Goal: Check status: Check status

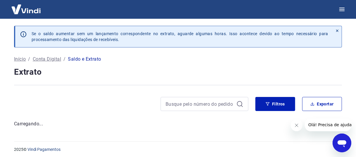
scroll to position [2, 0]
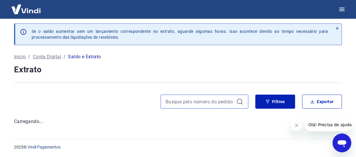
click at [185, 105] on input at bounding box center [200, 101] width 68 height 9
click at [184, 105] on input at bounding box center [200, 101] width 68 height 9
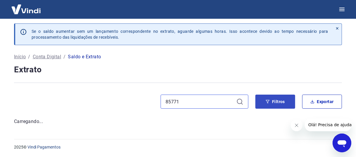
type input "85771"
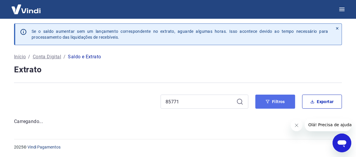
click at [287, 104] on button "Filtros" at bounding box center [275, 101] width 40 height 14
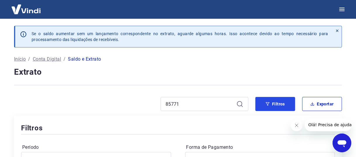
scroll to position [58, 0]
